Goal: Task Accomplishment & Management: Use online tool/utility

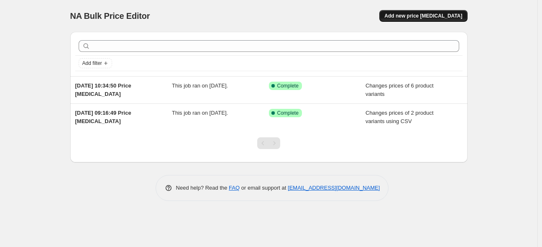
click at [417, 15] on span "Add new price [MEDICAL_DATA]" at bounding box center [423, 16] width 78 height 7
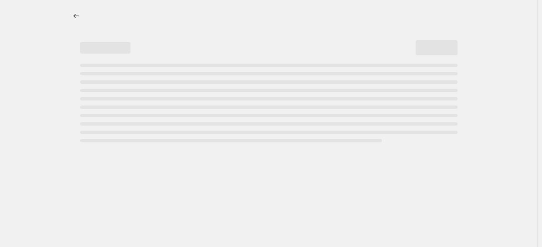
select select "percentage"
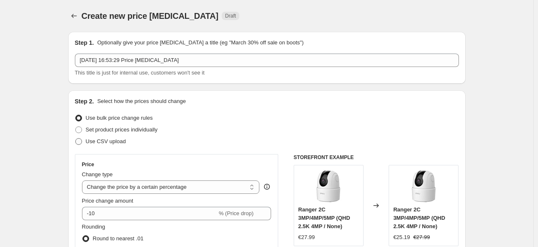
click at [126, 143] on span "Use CSV upload" at bounding box center [106, 141] width 40 height 6
click at [76, 138] on input "Use CSV upload" at bounding box center [75, 138] width 0 height 0
radio input "true"
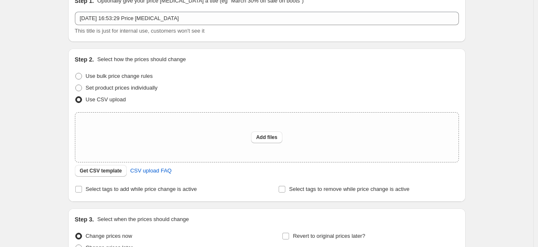
scroll to position [125, 0]
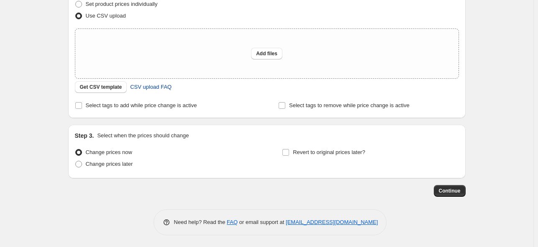
click at [149, 90] on span "CSV upload FAQ" at bounding box center [150, 87] width 41 height 8
click at [111, 89] on span "Get CSV template" at bounding box center [101, 87] width 42 height 7
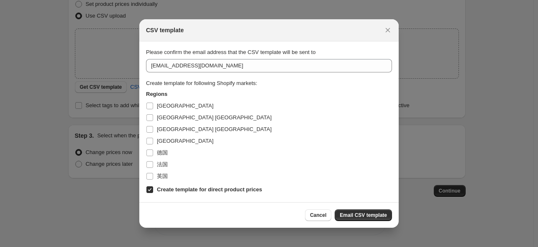
click at [161, 189] on b "Create template for direct product prices" at bounding box center [209, 189] width 105 height 6
click at [153, 189] on input "Create template for direct product prices" at bounding box center [149, 189] width 7 height 7
checkbox input "false"
click at [169, 129] on span "[GEOGRAPHIC_DATA] [GEOGRAPHIC_DATA]" at bounding box center [214, 129] width 115 height 6
click at [153, 129] on input "[GEOGRAPHIC_DATA] [GEOGRAPHIC_DATA]" at bounding box center [149, 129] width 7 height 7
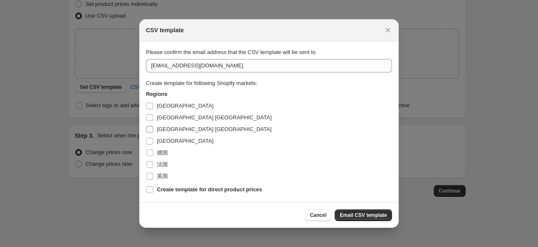
checkbox input "true"
click at [366, 214] on span "Email CSV template" at bounding box center [362, 215] width 47 height 7
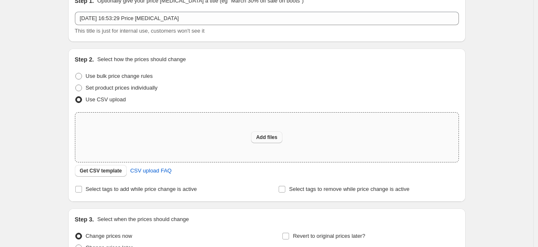
scroll to position [125, 0]
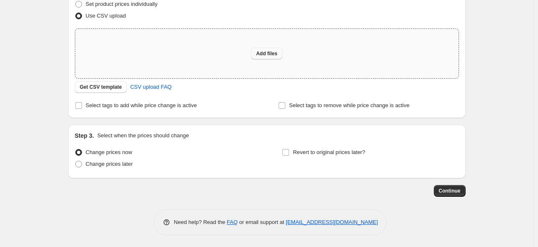
click at [267, 56] on span "Add files" at bounding box center [266, 53] width 21 height 7
type input "C:\fakepath\csv_template_user_ES 0917 512GB.csv"
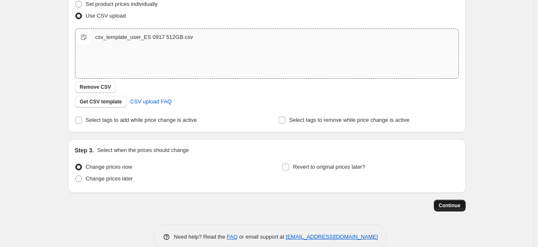
click at [460, 204] on span "Continue" at bounding box center [450, 205] width 22 height 7
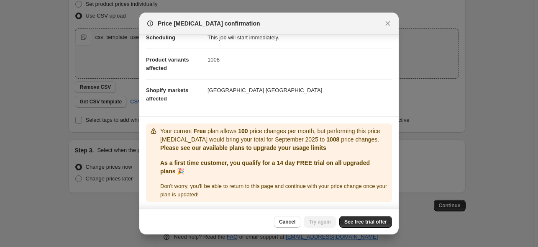
scroll to position [31, 0]
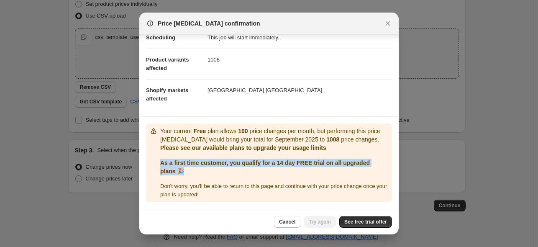
drag, startPoint x: 161, startPoint y: 163, endPoint x: 256, endPoint y: 173, distance: 96.3
click at [256, 173] on p "As a first time customer, you qualify for a 14 day FREE trial on all upgraded p…" at bounding box center [274, 166] width 228 height 17
drag, startPoint x: 249, startPoint y: 161, endPoint x: 259, endPoint y: 173, distance: 16.1
click at [259, 173] on p "As a first time customer, you qualify for a 14 day FREE trial on all upgraded p…" at bounding box center [274, 166] width 228 height 17
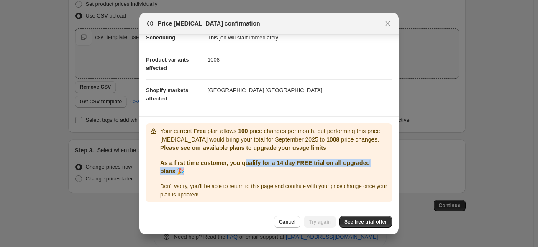
click at [259, 173] on p "As a first time customer, you qualify for a 14 day FREE trial on all upgraded p…" at bounding box center [274, 166] width 228 height 17
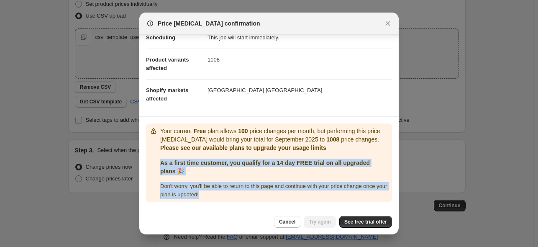
drag, startPoint x: 237, startPoint y: 194, endPoint x: 161, endPoint y: 163, distance: 82.1
click at [161, 163] on div "Your current Free plan allows 100 price changes per month, but performing this …" at bounding box center [274, 163] width 228 height 72
click at [359, 173] on p "As a first time customer, you qualify for a 14 day FREE trial on all upgraded p…" at bounding box center [274, 166] width 228 height 17
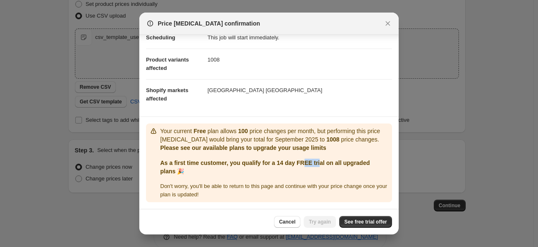
drag, startPoint x: 308, startPoint y: 161, endPoint x: 322, endPoint y: 167, distance: 15.5
click at [322, 167] on p "As a first time customer, you qualify for a 14 day FREE trial on all upgraded p…" at bounding box center [274, 166] width 228 height 17
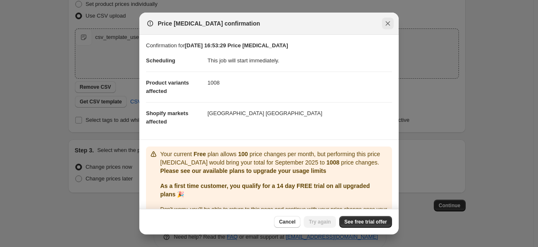
click at [388, 26] on icon "Close" at bounding box center [387, 23] width 8 height 8
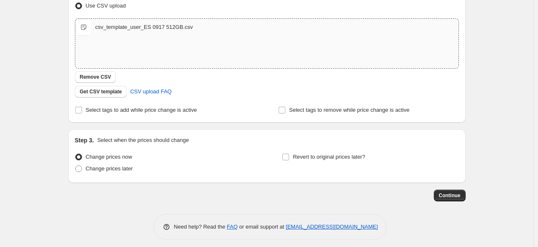
scroll to position [140, 0]
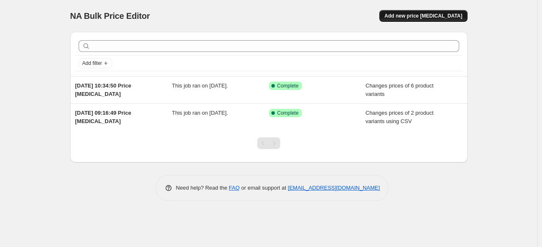
click at [433, 18] on span "Add new price [MEDICAL_DATA]" at bounding box center [423, 16] width 78 height 7
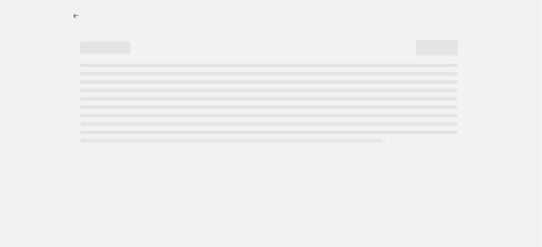
select select "percentage"
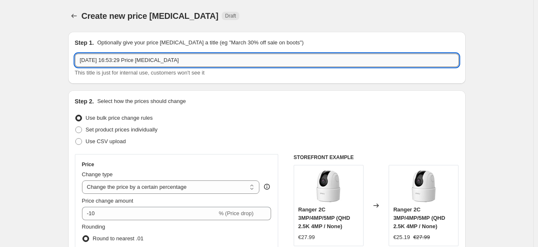
drag, startPoint x: 211, startPoint y: 61, endPoint x: 84, endPoint y: 61, distance: 127.1
click at [84, 61] on input "[DATE] 16:53:29 Price [MEDICAL_DATA]" at bounding box center [267, 60] width 384 height 13
click at [196, 64] on input "[DATE] 16:53:29 Price [MEDICAL_DATA]" at bounding box center [267, 60] width 384 height 13
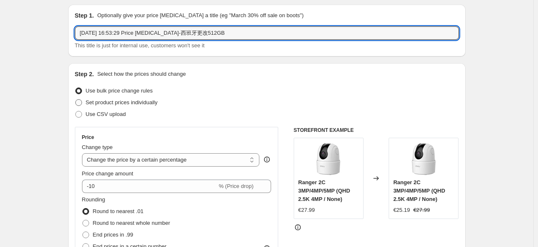
scroll to position [42, 0]
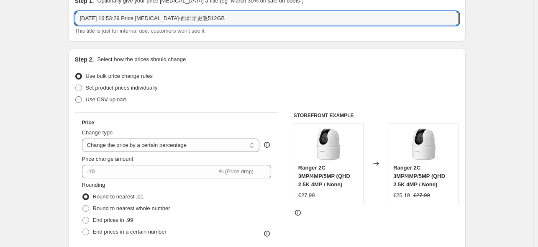
type input "[DATE] 16:53:29 Price [MEDICAL_DATA]-西班牙更改512GB"
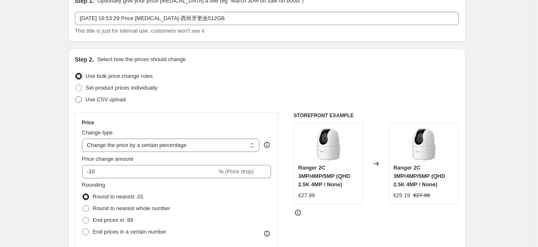
click at [119, 98] on span "Use CSV upload" at bounding box center [106, 99] width 40 height 6
click at [76, 97] on input "Use CSV upload" at bounding box center [75, 96] width 0 height 0
radio input "true"
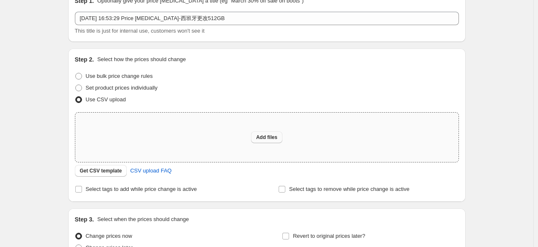
click at [269, 135] on span "Add files" at bounding box center [266, 137] width 21 height 7
type input "C:\fakepath\西班牙512.csv"
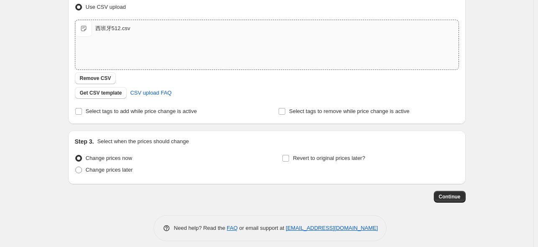
scroll to position [140, 0]
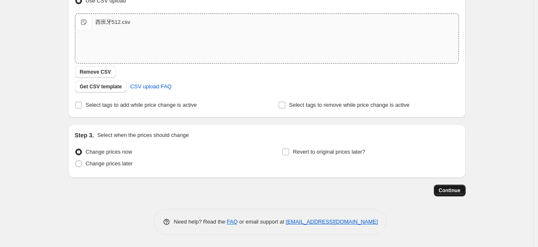
click at [460, 190] on span "Continue" at bounding box center [450, 190] width 22 height 7
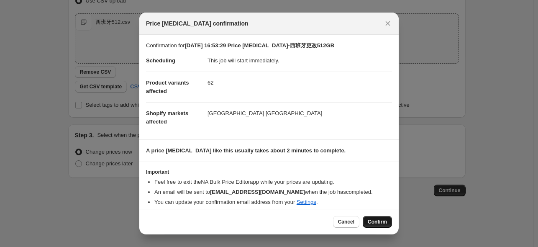
click at [380, 222] on span "Confirm" at bounding box center [376, 221] width 19 height 7
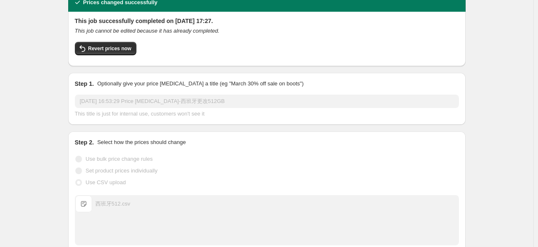
scroll to position [84, 0]
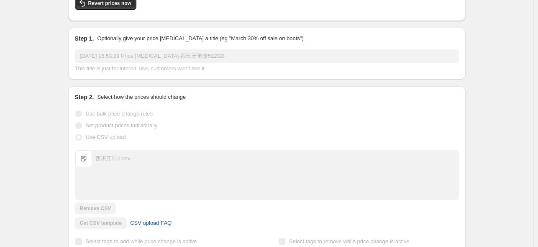
scroll to position [76, 0]
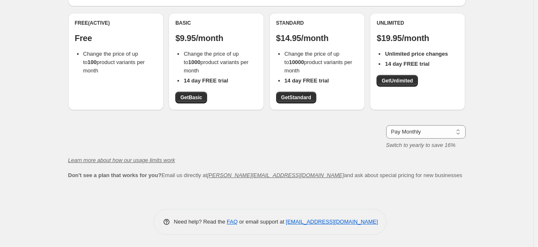
drag, startPoint x: 109, startPoint y: 69, endPoint x: 83, endPoint y: 59, distance: 27.4
click at [83, 59] on ul "Change the price of up to 100 product variants per month" at bounding box center [116, 62] width 82 height 25
click at [70, 97] on div "Free (Active) Free Change the price of up to 100 product variants per month" at bounding box center [115, 61] width 95 height 97
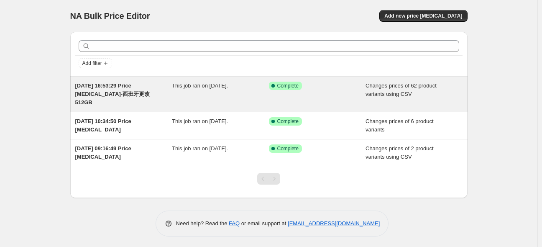
click at [115, 90] on span "[DATE] 16:53:29 Price [MEDICAL_DATA]-西班牙更改512GB" at bounding box center [112, 93] width 75 height 23
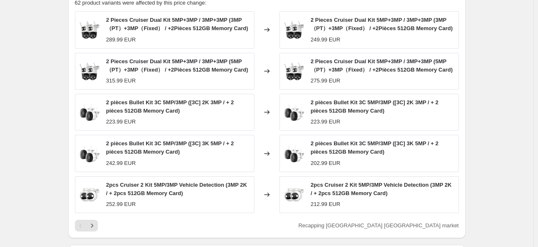
scroll to position [376, 0]
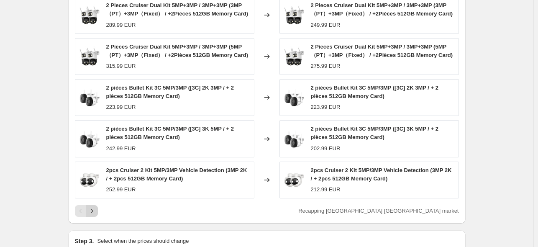
click at [93, 212] on icon "Next" at bounding box center [92, 211] width 2 height 4
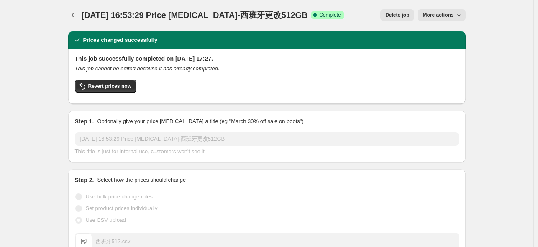
scroll to position [0, 0]
